Goal: Transaction & Acquisition: Obtain resource

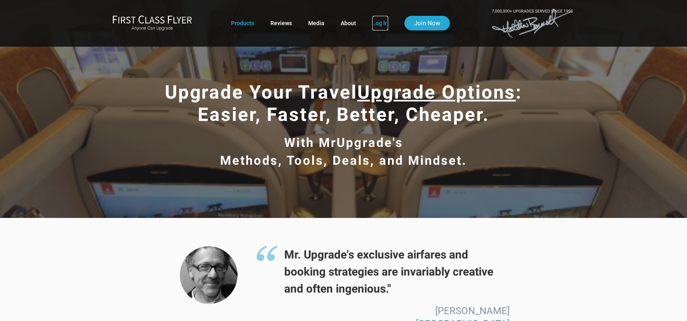
click at [377, 26] on link "Log In" at bounding box center [380, 23] width 16 height 15
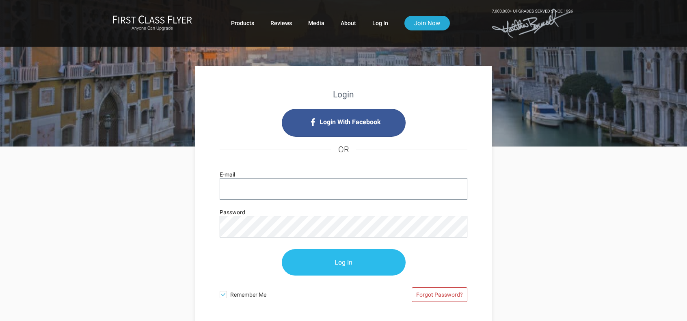
type input "tim-mcbride@att.net"
click at [343, 265] on input "Log In" at bounding box center [344, 263] width 124 height 26
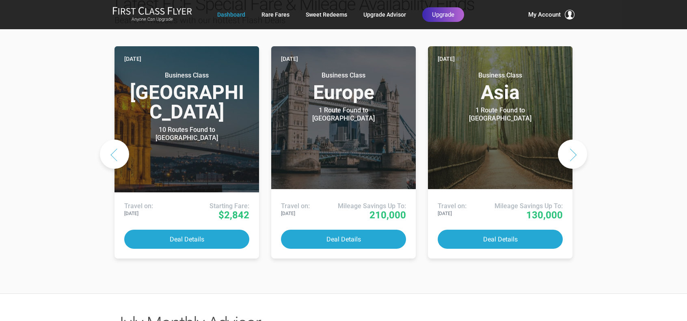
scroll to position [406, 0]
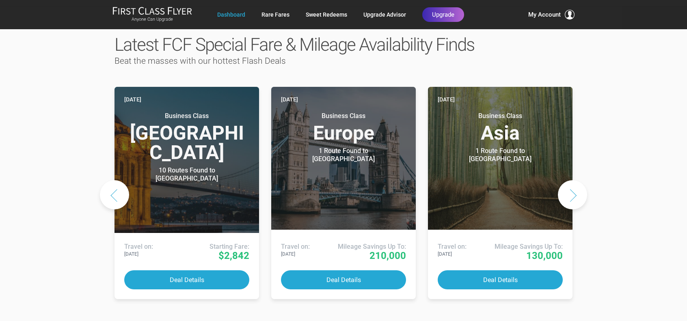
click at [572, 180] on button "Next slide" at bounding box center [572, 194] width 29 height 29
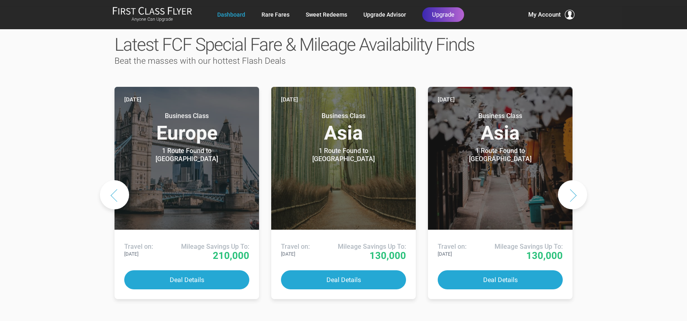
click at [572, 180] on button "Next slide" at bounding box center [572, 194] width 29 height 29
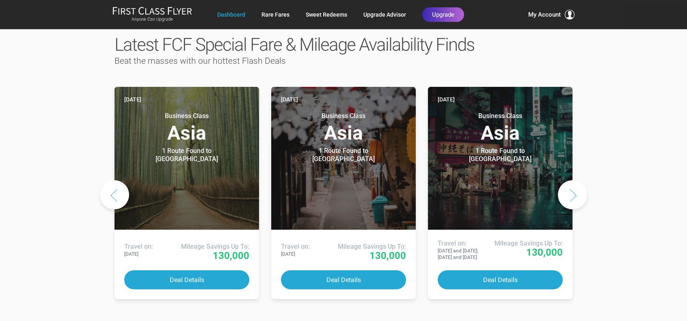
click at [572, 180] on button "Next slide" at bounding box center [572, 194] width 29 height 29
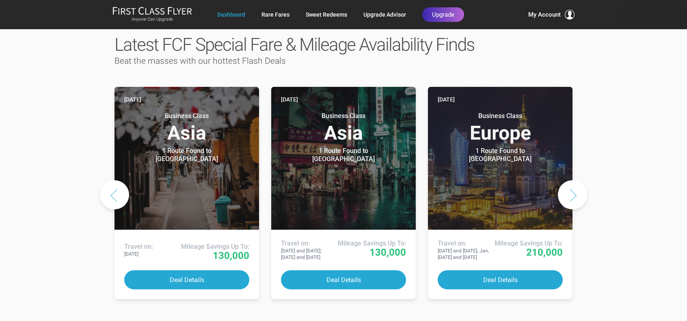
click at [572, 180] on button "Next slide" at bounding box center [572, 194] width 29 height 29
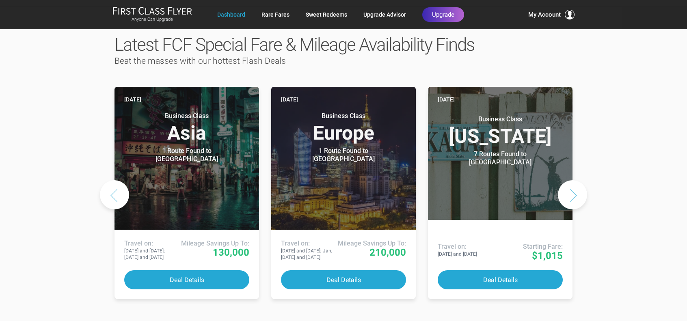
click at [572, 180] on button "Next slide" at bounding box center [572, 194] width 29 height 29
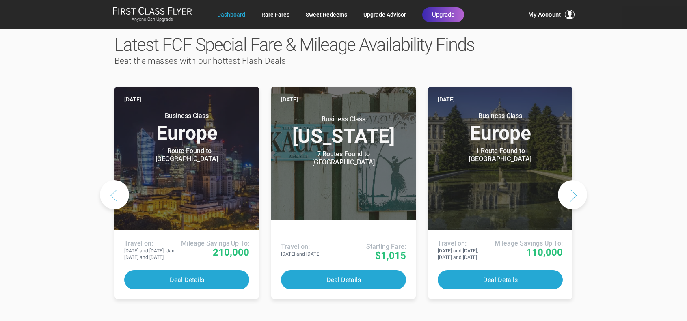
click at [116, 180] on button "Previous slide" at bounding box center [114, 194] width 29 height 29
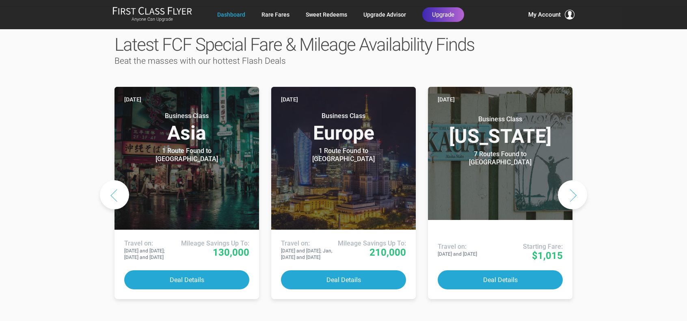
click at [116, 180] on button "Previous slide" at bounding box center [114, 194] width 29 height 29
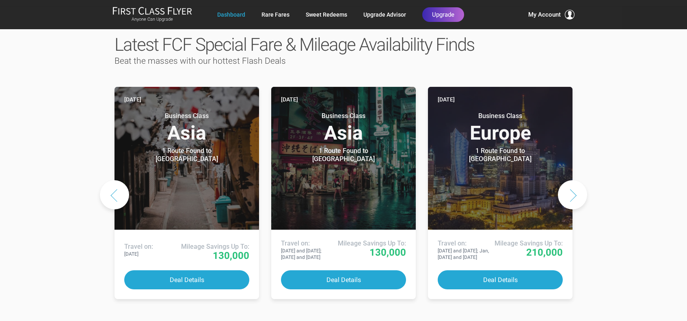
click at [116, 180] on button "Previous slide" at bounding box center [114, 194] width 29 height 29
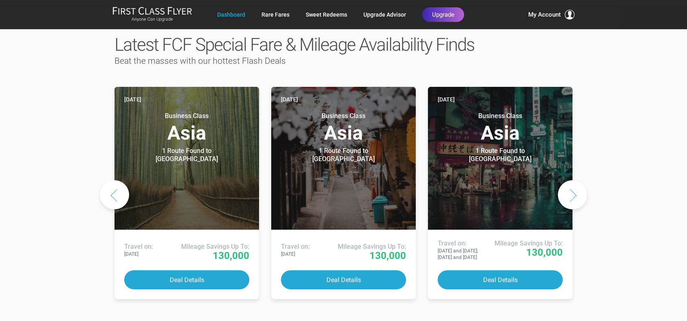
click at [116, 180] on button "Previous slide" at bounding box center [114, 194] width 29 height 29
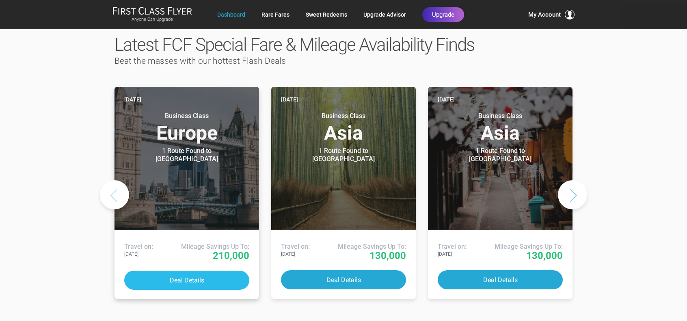
click at [181, 271] on button "Deal Details" at bounding box center [186, 280] width 125 height 19
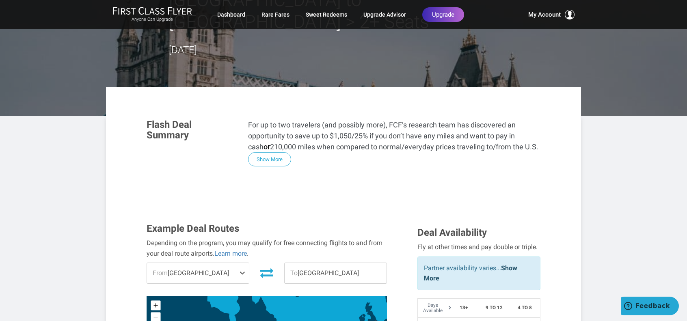
scroll to position [81, 0]
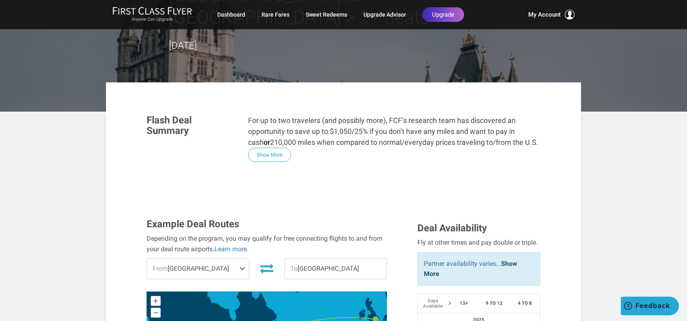
drag, startPoint x: 393, startPoint y: 245, endPoint x: 362, endPoint y: 179, distance: 73.2
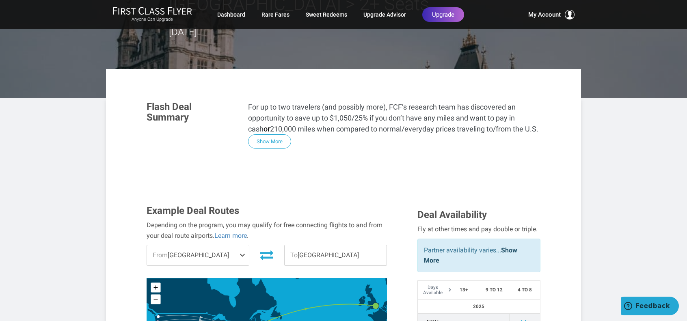
scroll to position [41, 0]
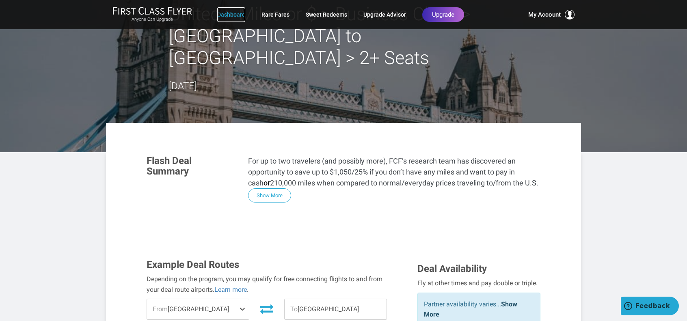
click at [231, 17] on link "Dashboard" at bounding box center [231, 14] width 28 height 15
